Goal: Navigation & Orientation: Find specific page/section

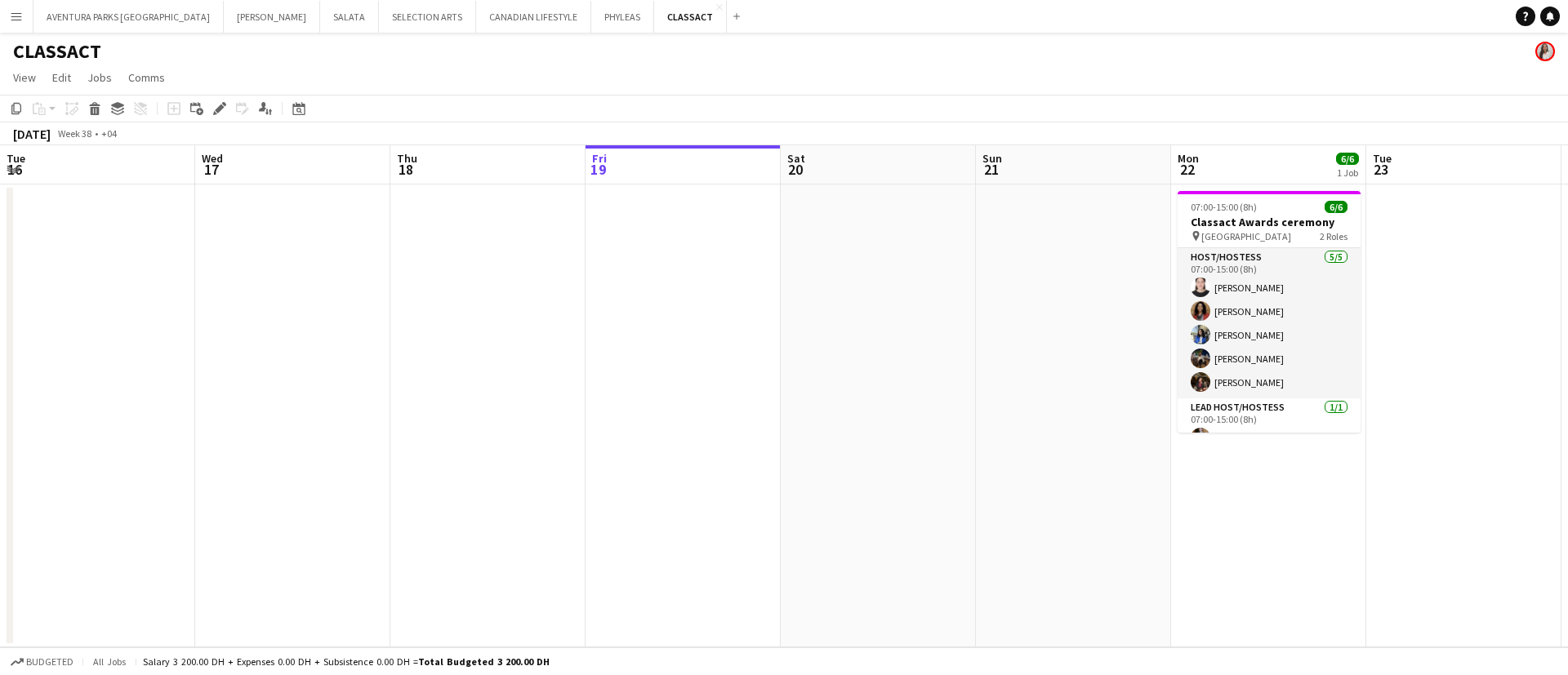
scroll to position [0, 390]
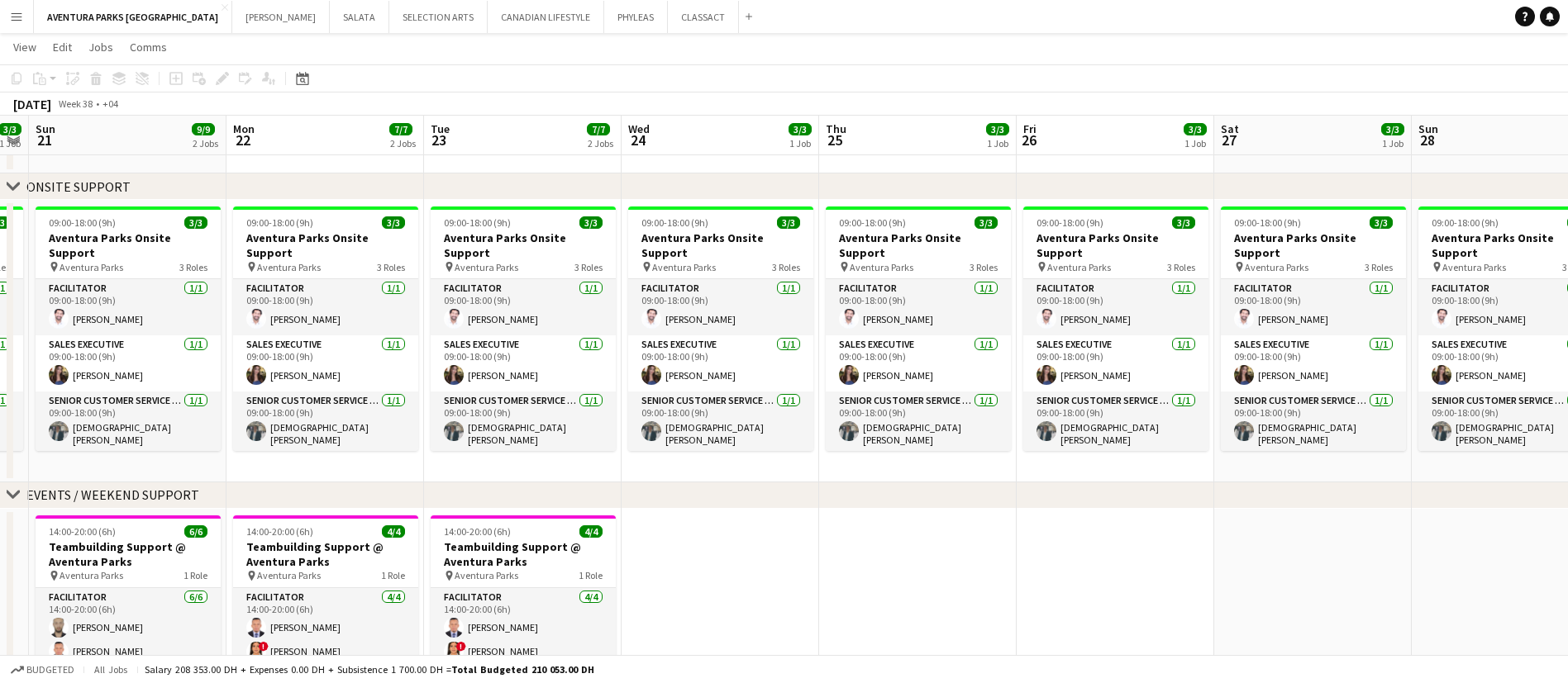
scroll to position [0, 564]
click at [1476, 498] on div "chevron-right EVENTS / WEEKEND SUPPORT" at bounding box center [784, 496] width 1568 height 27
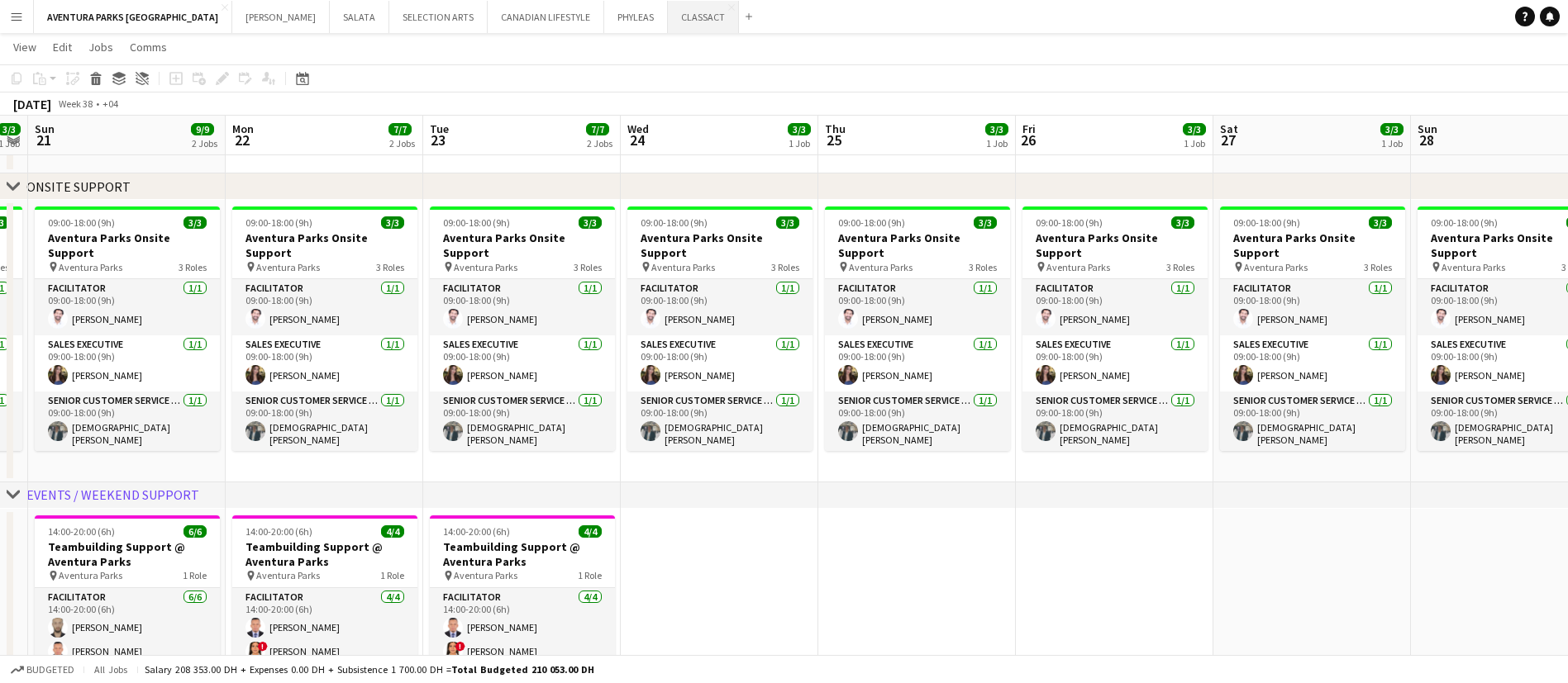
click at [667, 17] on button "CLASSACT Close" at bounding box center [703, 17] width 71 height 32
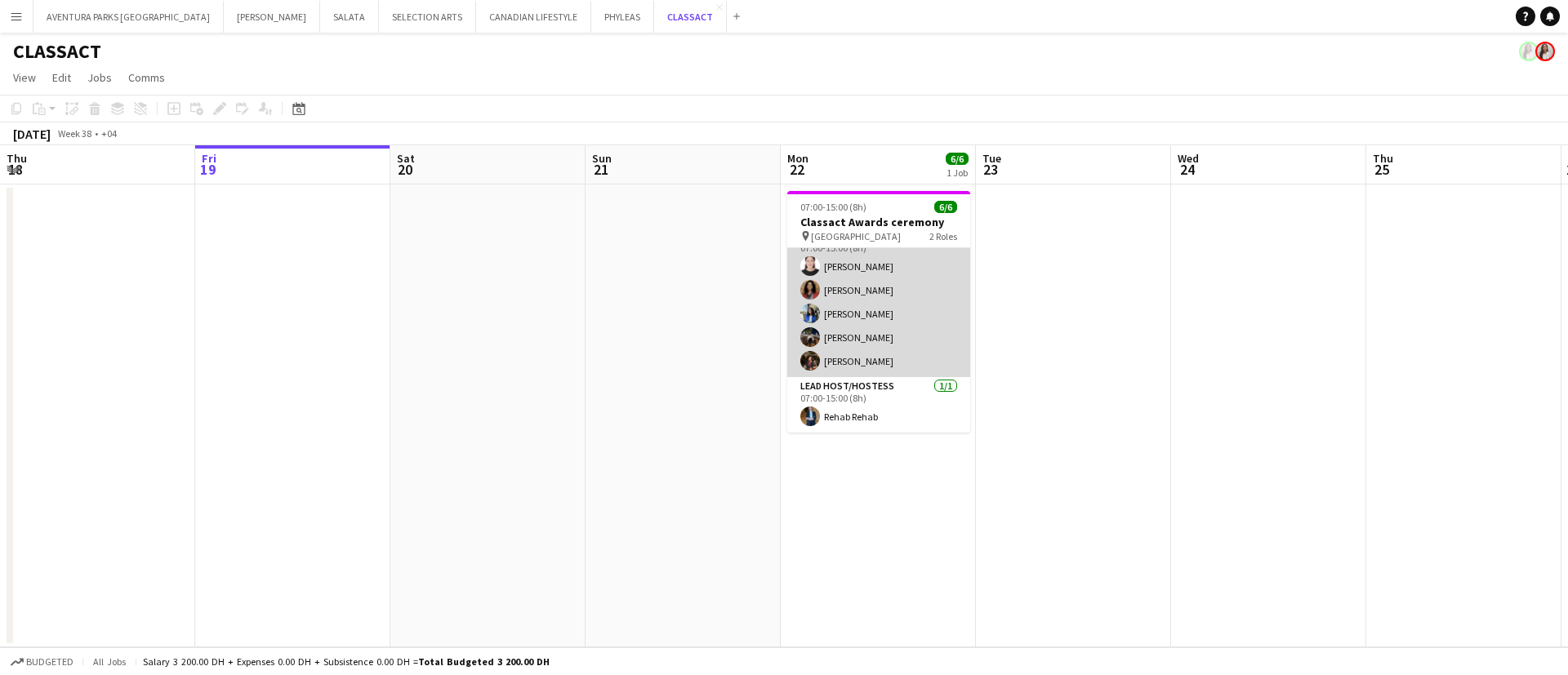
scroll to position [21, 0]
